Goal: Task Accomplishment & Management: Manage account settings

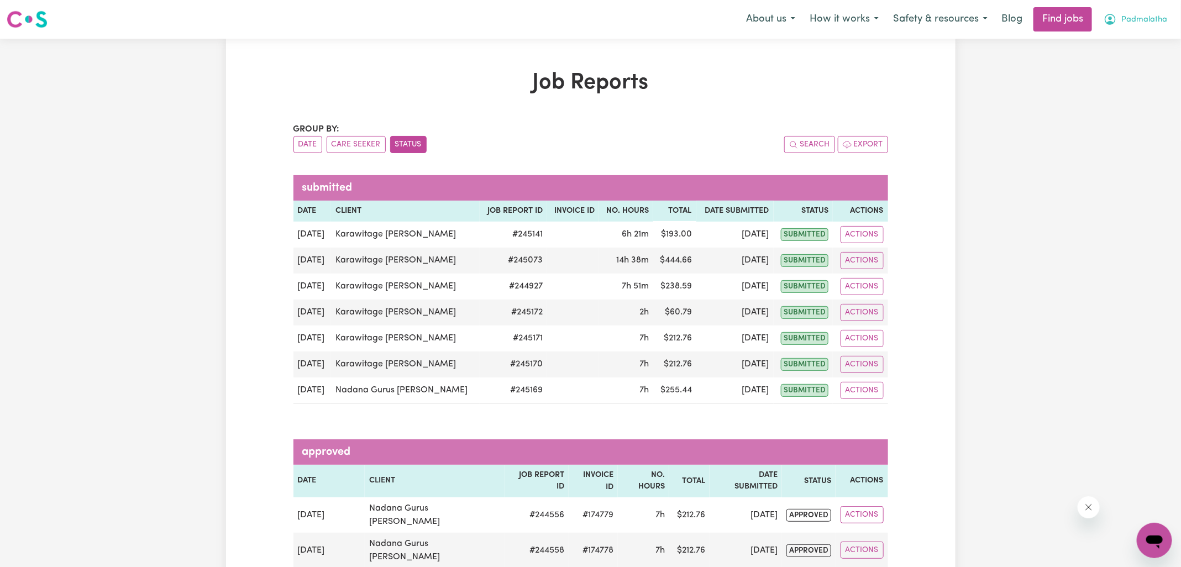
click at [1102, 17] on button "Padmalatha" at bounding box center [1135, 19] width 78 height 23
click at [1125, 80] on link "Logout" at bounding box center [1129, 84] width 87 height 21
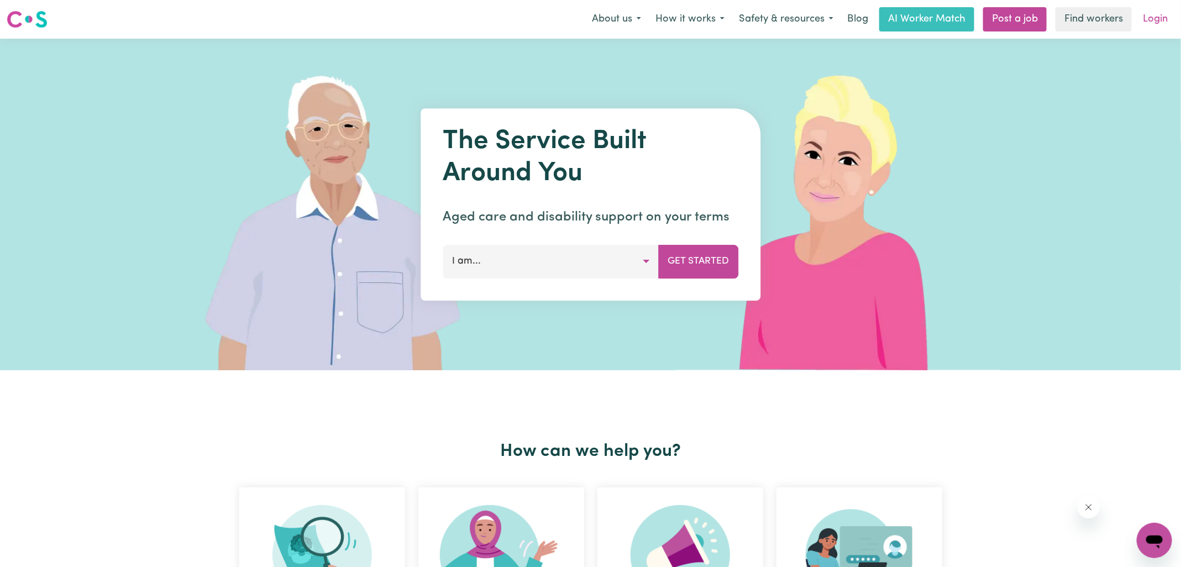
click at [1150, 25] on link "Login" at bounding box center [1155, 19] width 38 height 24
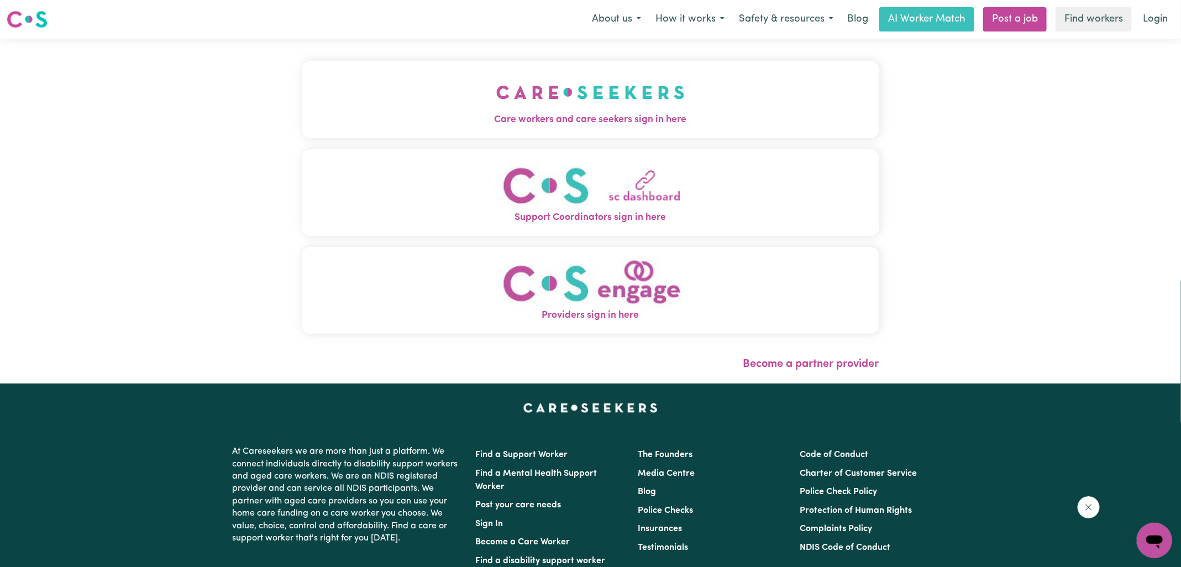
drag, startPoint x: 684, startPoint y: 119, endPoint x: 549, endPoint y: 107, distance: 135.9
click at [685, 119] on span "Care workers and care seekers sign in here" at bounding box center [590, 120] width 577 height 14
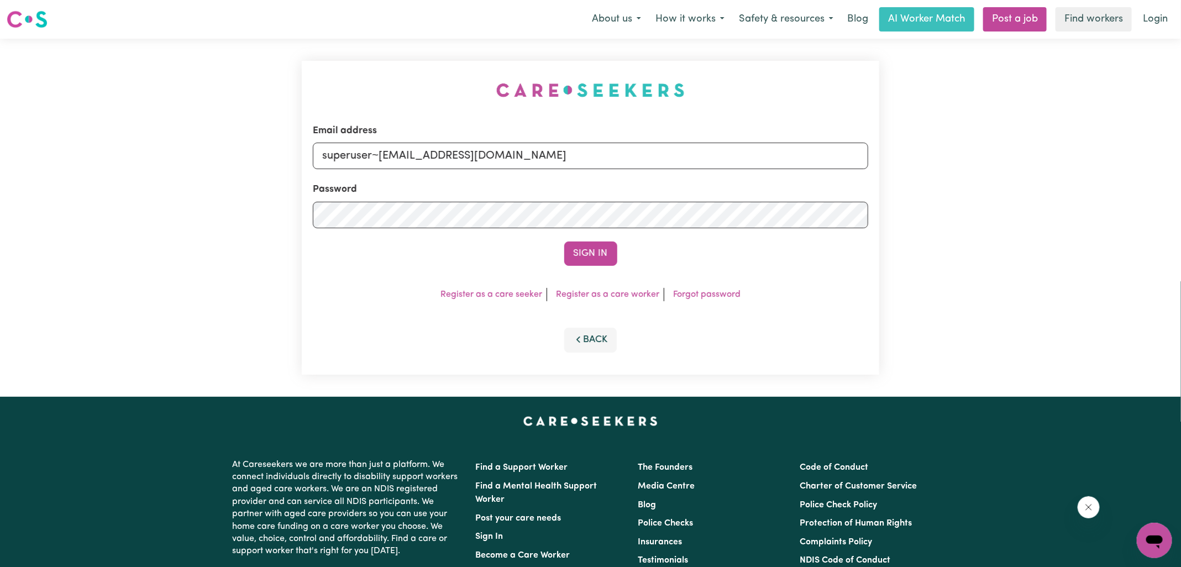
click at [386, 73] on div "Email address superuser~[EMAIL_ADDRESS][DOMAIN_NAME] Password Sign In Register …" at bounding box center [590, 218] width 591 height 358
drag, startPoint x: 380, startPoint y: 156, endPoint x: 908, endPoint y: 158, distance: 528.2
click at [908, 158] on div "Email address superuser~[EMAIL_ADDRESS][DOMAIN_NAME] Password Sign In Register …" at bounding box center [590, 218] width 1181 height 358
type input "[EMAIL_ADDRESS][DOMAIN_NAME]"
click at [564, 241] on button "Sign In" at bounding box center [590, 253] width 53 height 24
